Goal: Entertainment & Leisure: Consume media (video, audio)

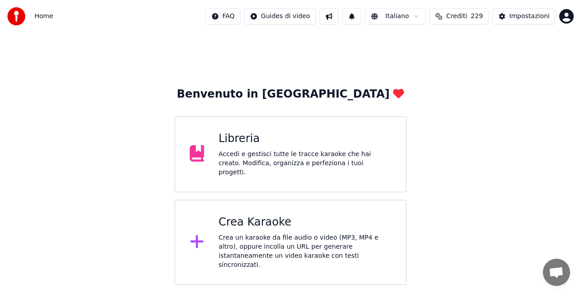
click at [275, 144] on div "Libreria" at bounding box center [305, 139] width 173 height 15
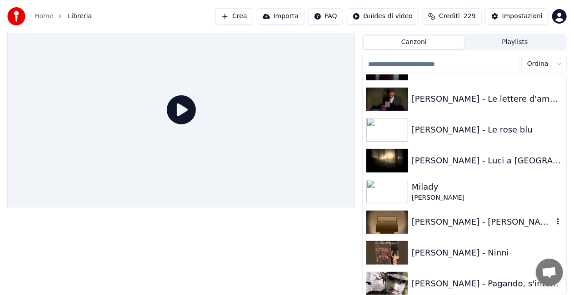
scroll to position [11331, 0]
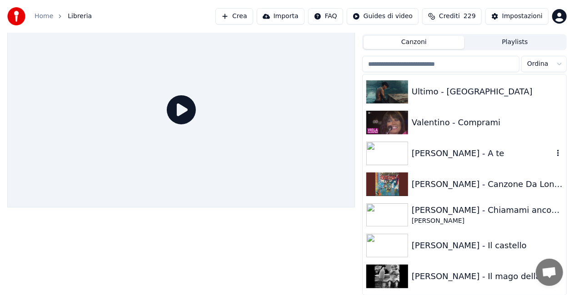
click at [453, 154] on div "[PERSON_NAME] - A te" at bounding box center [482, 153] width 142 height 13
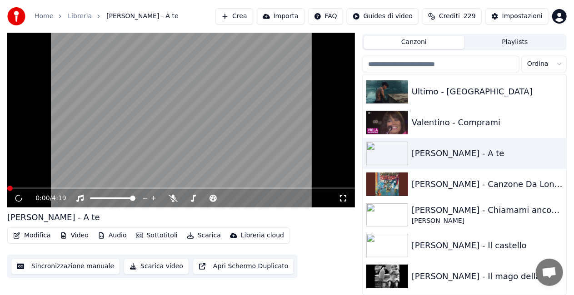
click at [337, 201] on div "0:00 / 4:19" at bounding box center [186, 198] width 303 height 9
click at [342, 196] on icon at bounding box center [342, 198] width 9 height 7
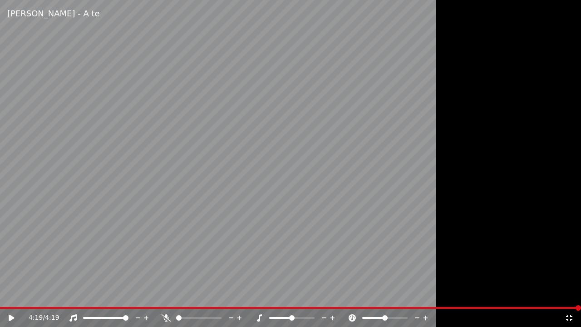
click at [572, 295] on icon at bounding box center [569, 317] width 9 height 7
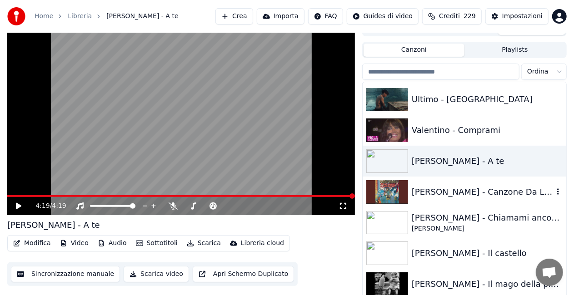
click at [477, 194] on div "[PERSON_NAME] - Canzone Da Lontano" at bounding box center [482, 192] width 142 height 13
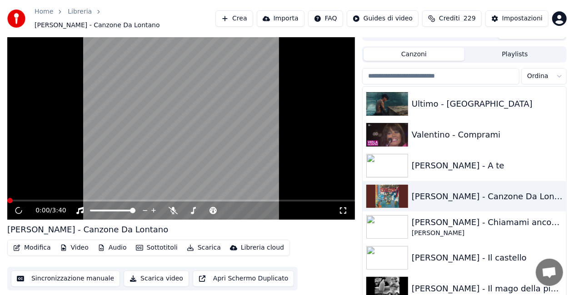
click at [341, 208] on icon at bounding box center [342, 210] width 9 height 7
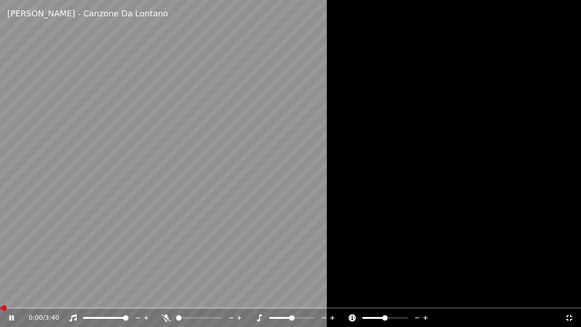
click at [312, 183] on video at bounding box center [290, 163] width 581 height 327
click at [111, 295] on span at bounding box center [97, 318] width 28 height 2
click at [192, 199] on video at bounding box center [290, 163] width 581 height 327
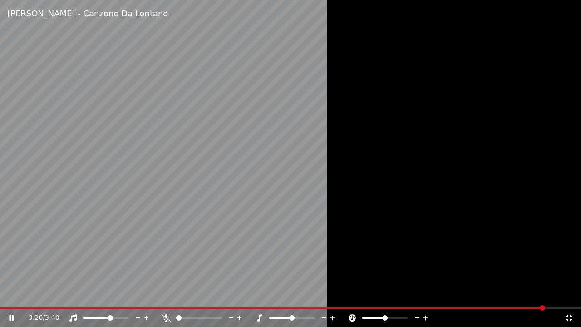
click at [569, 295] on icon at bounding box center [569, 317] width 9 height 7
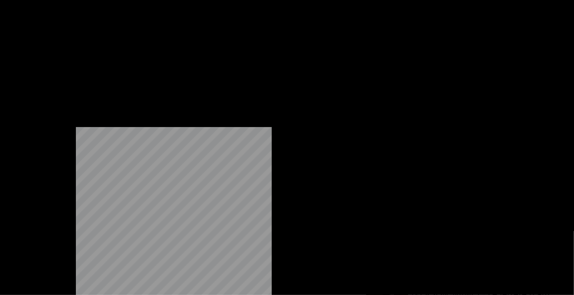
scroll to position [11512, 0]
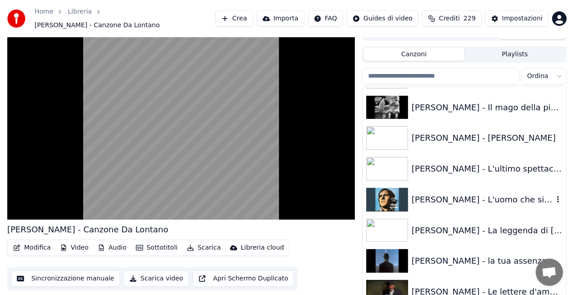
click at [477, 197] on div "[PERSON_NAME] - L'uomo che si gioca il cielo a dadi" at bounding box center [482, 199] width 142 height 13
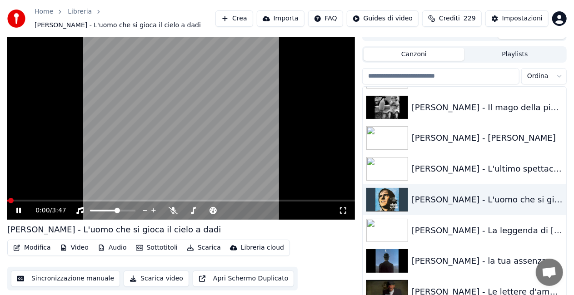
click at [341, 208] on icon at bounding box center [342, 210] width 9 height 7
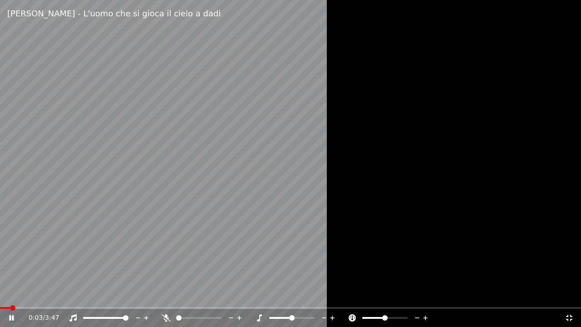
click at [129, 295] on span at bounding box center [125, 317] width 5 height 5
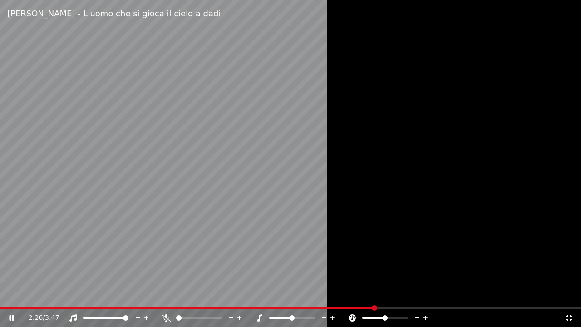
click at [565, 295] on icon at bounding box center [569, 317] width 9 height 7
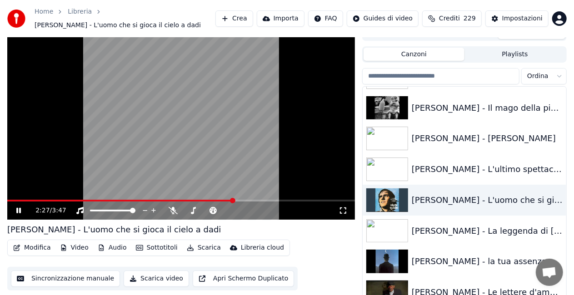
click at [186, 64] on video at bounding box center [180, 122] width 347 height 195
click at [478, 225] on div "[PERSON_NAME] - La leggenda di [PERSON_NAME]" at bounding box center [482, 231] width 142 height 13
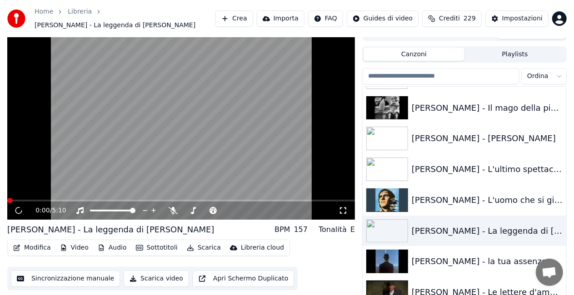
click at [347, 207] on icon at bounding box center [342, 210] width 9 height 7
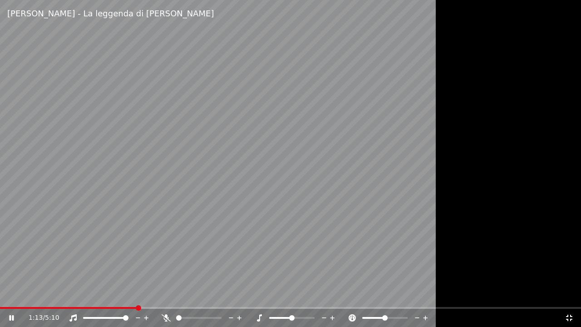
drag, startPoint x: 570, startPoint y: 318, endPoint x: 556, endPoint y: 281, distance: 40.0
click at [570, 295] on icon at bounding box center [569, 317] width 9 height 7
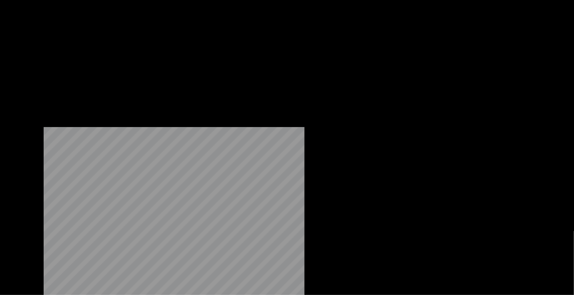
scroll to position [11422, 0]
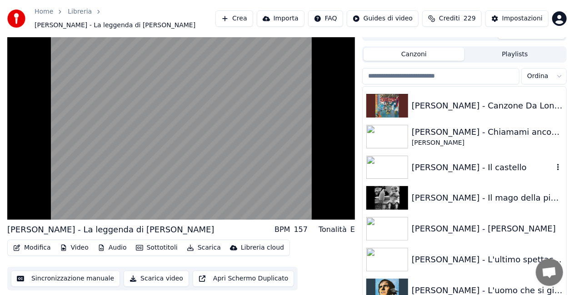
click at [479, 161] on div "[PERSON_NAME] - Il castello" at bounding box center [482, 167] width 142 height 13
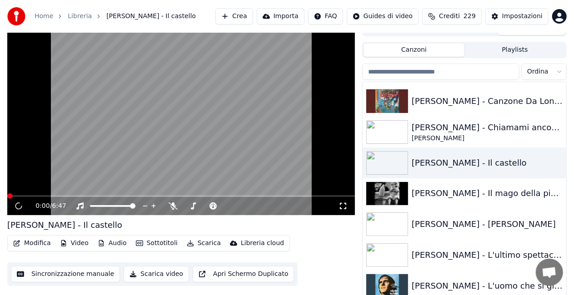
click at [341, 206] on icon at bounding box center [342, 206] width 9 height 7
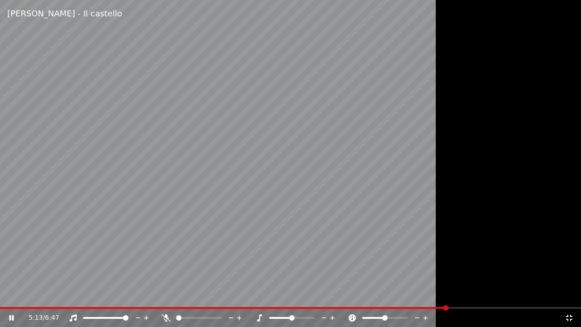
click at [571, 295] on icon at bounding box center [569, 317] width 9 height 7
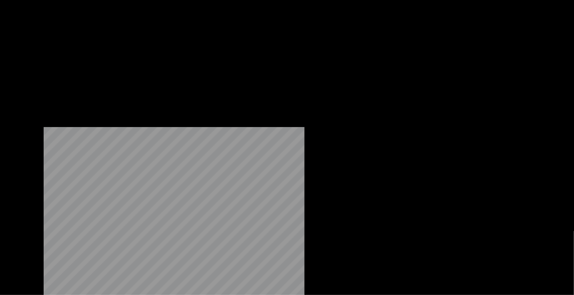
scroll to position [11785, 0]
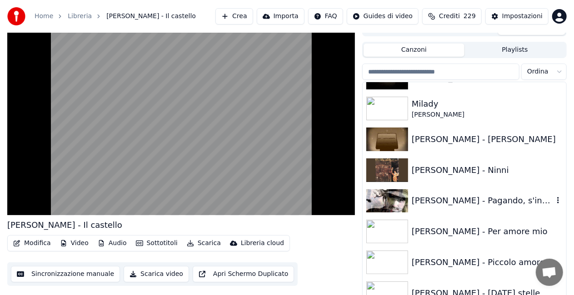
click at [480, 198] on div "[PERSON_NAME] - Pagando, s'intende" at bounding box center [482, 200] width 142 height 13
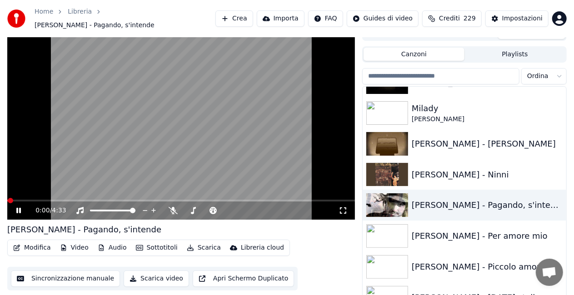
click at [343, 208] on icon at bounding box center [342, 210] width 9 height 7
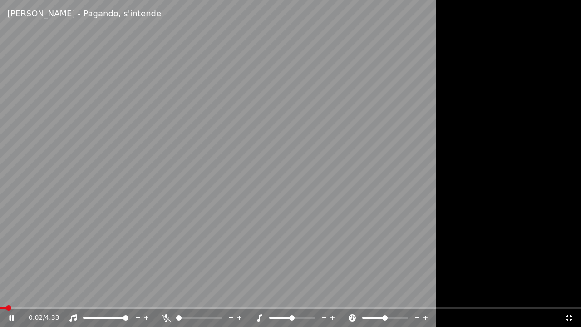
click at [117, 295] on div at bounding box center [114, 317] width 73 height 9
click at [116, 295] on div at bounding box center [114, 317] width 73 height 9
click at [115, 295] on span at bounding box center [105, 318] width 45 height 2
click at [15, 295] on span at bounding box center [7, 308] width 15 height 2
click at [9, 295] on span at bounding box center [11, 307] width 5 height 5
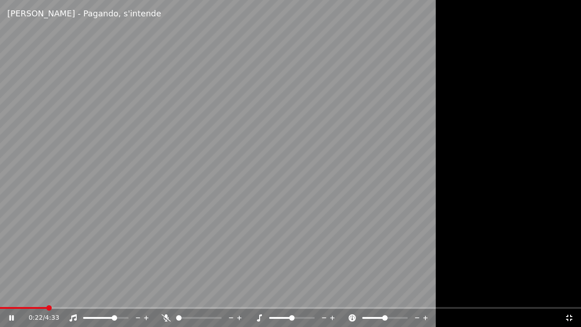
click at [8, 295] on video at bounding box center [290, 163] width 581 height 327
click at [2, 295] on span at bounding box center [1, 308] width 2 height 2
drag, startPoint x: 377, startPoint y: 129, endPoint x: 382, endPoint y: 119, distance: 10.6
click at [382, 119] on video at bounding box center [290, 163] width 581 height 327
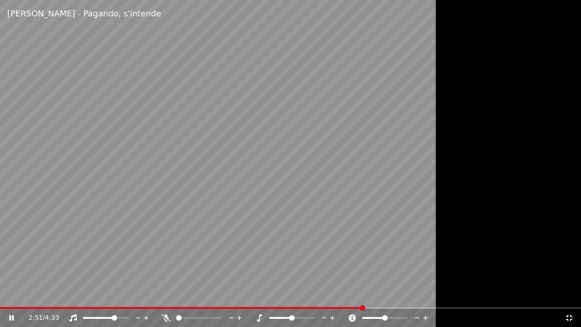
click at [304, 183] on video at bounding box center [290, 163] width 581 height 327
click at [465, 227] on div at bounding box center [290, 163] width 581 height 327
click at [399, 295] on video at bounding box center [290, 163] width 581 height 327
click at [400, 295] on span at bounding box center [290, 308] width 581 height 2
click at [432, 250] on video at bounding box center [290, 163] width 581 height 327
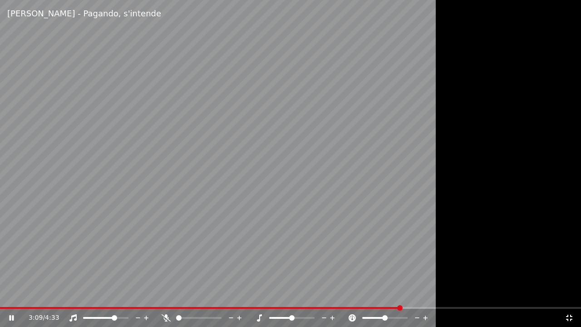
click at [569, 295] on icon at bounding box center [569, 317] width 9 height 7
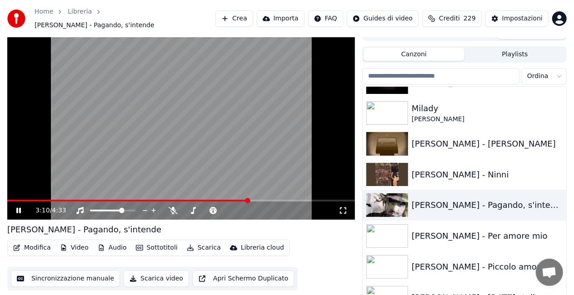
click at [280, 113] on video at bounding box center [180, 122] width 347 height 195
drag, startPoint x: 485, startPoint y: 253, endPoint x: 460, endPoint y: 247, distance: 26.3
click at [485, 252] on div "[PERSON_NAME] - Piccolo amore" at bounding box center [463, 267] width 203 height 31
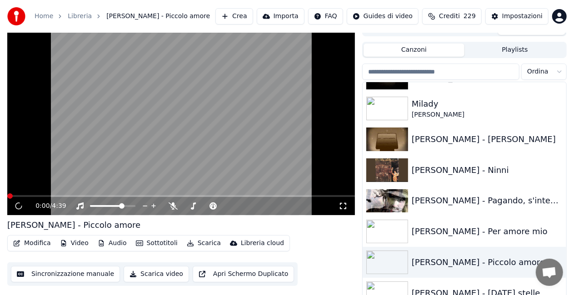
click at [339, 207] on icon at bounding box center [342, 206] width 9 height 7
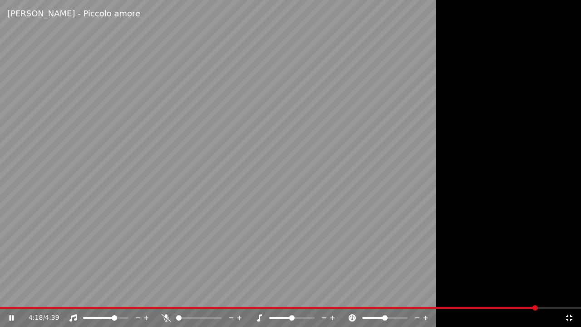
click at [556, 161] on div at bounding box center [290, 163] width 581 height 327
click at [573, 295] on icon at bounding box center [569, 317] width 9 height 7
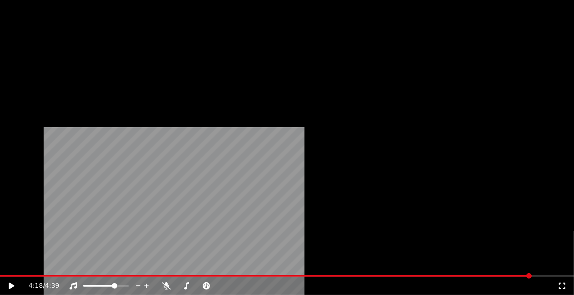
scroll to position [9423, 0]
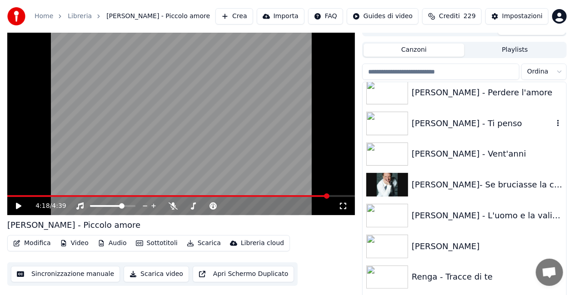
click at [472, 120] on div "[PERSON_NAME] - Ti penso" at bounding box center [482, 123] width 142 height 13
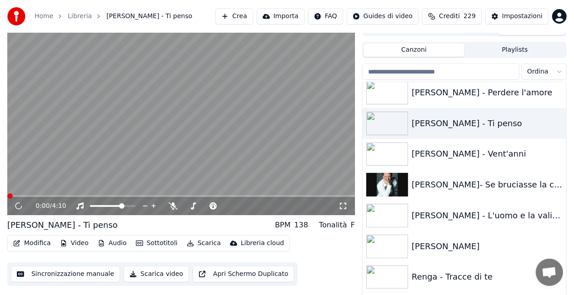
click at [345, 203] on icon at bounding box center [342, 206] width 9 height 7
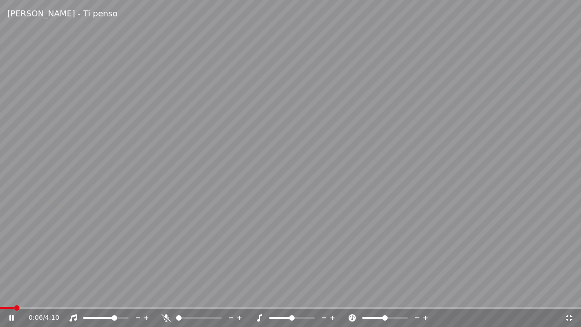
click at [74, 295] on icon at bounding box center [72, 317] width 7 height 7
click at [74, 295] on icon at bounding box center [73, 317] width 9 height 7
click at [569, 295] on icon at bounding box center [569, 317] width 9 height 7
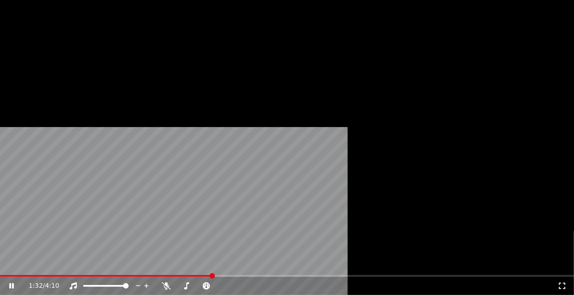
scroll to position [9333, 0]
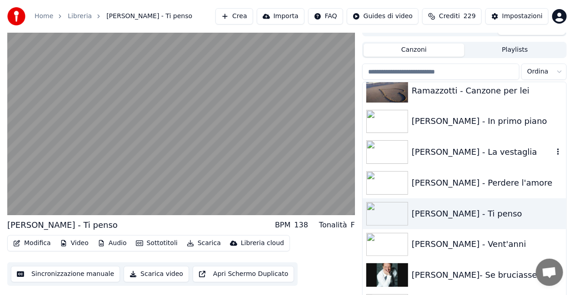
click at [451, 156] on div "[PERSON_NAME] - La vestaglia" at bounding box center [482, 152] width 142 height 13
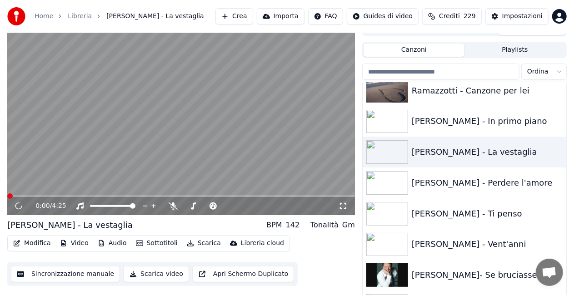
click at [346, 201] on div "0:00 / 4:25" at bounding box center [180, 206] width 347 height 18
click at [341, 206] on icon at bounding box center [342, 206] width 9 height 7
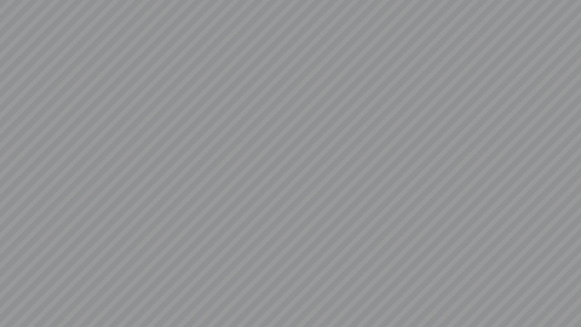
click at [0, 260] on video at bounding box center [290, 163] width 581 height 327
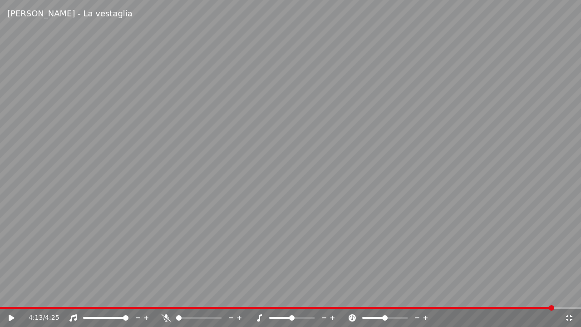
click at [569, 295] on icon at bounding box center [569, 317] width 9 height 7
